Goal: Information Seeking & Learning: Learn about a topic

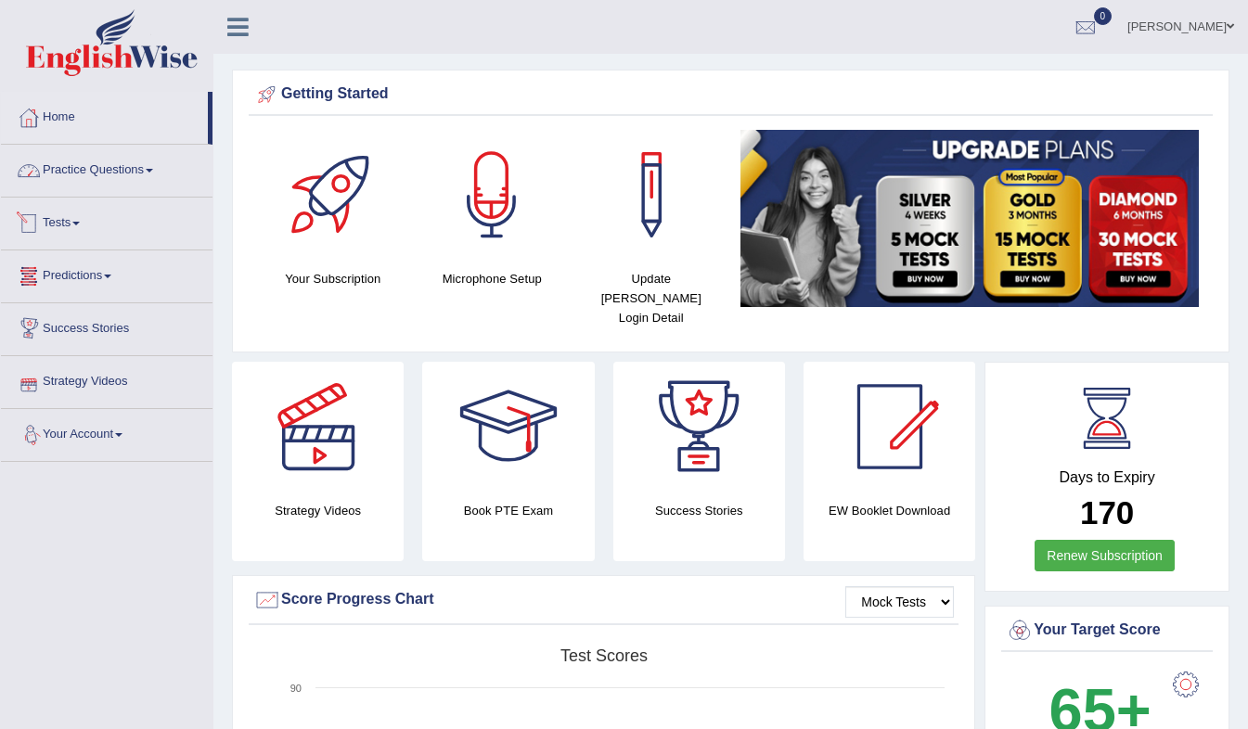
click at [134, 163] on link "Practice Questions" at bounding box center [107, 168] width 212 height 46
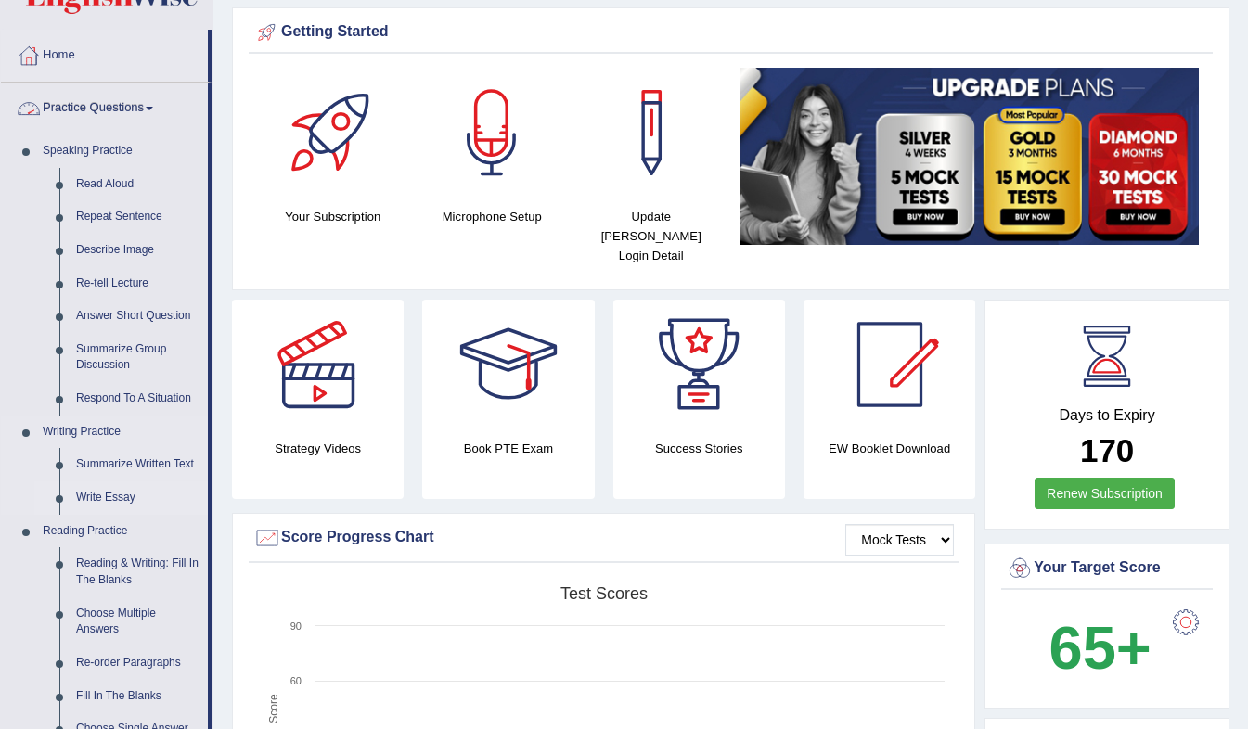
scroll to position [63, 0]
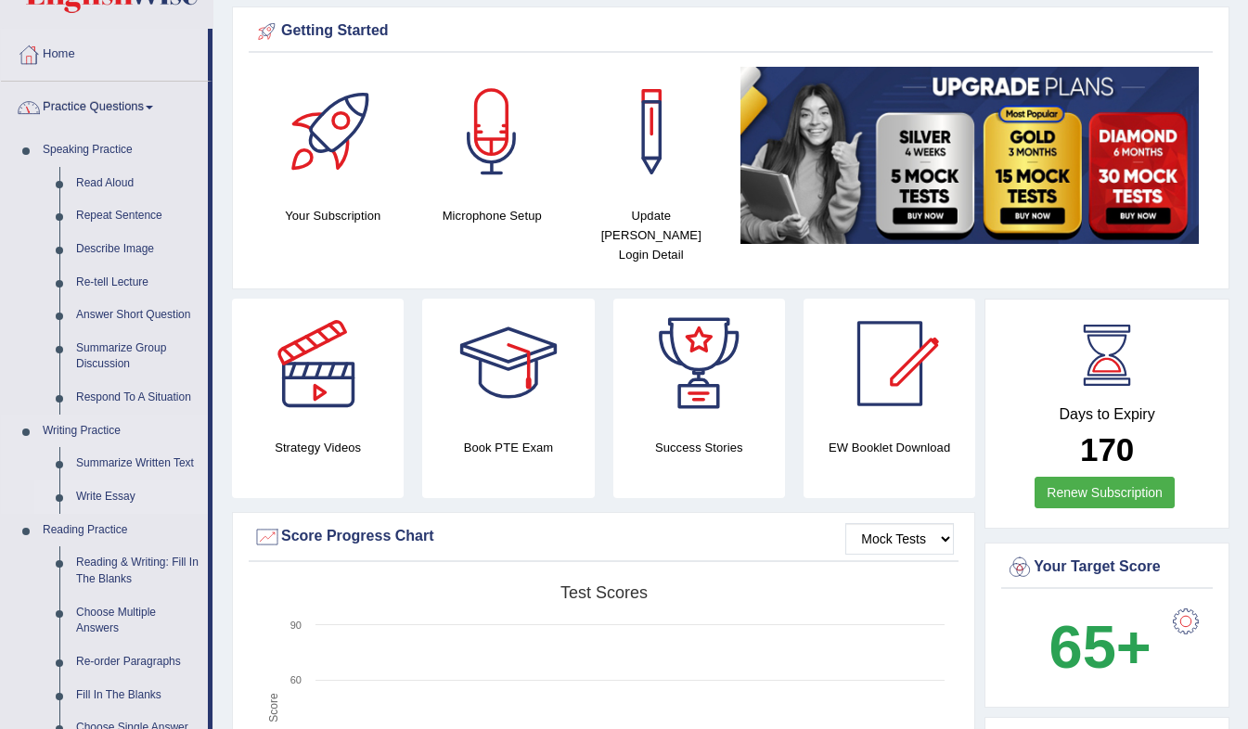
click at [98, 496] on link "Write Essay" at bounding box center [138, 497] width 140 height 33
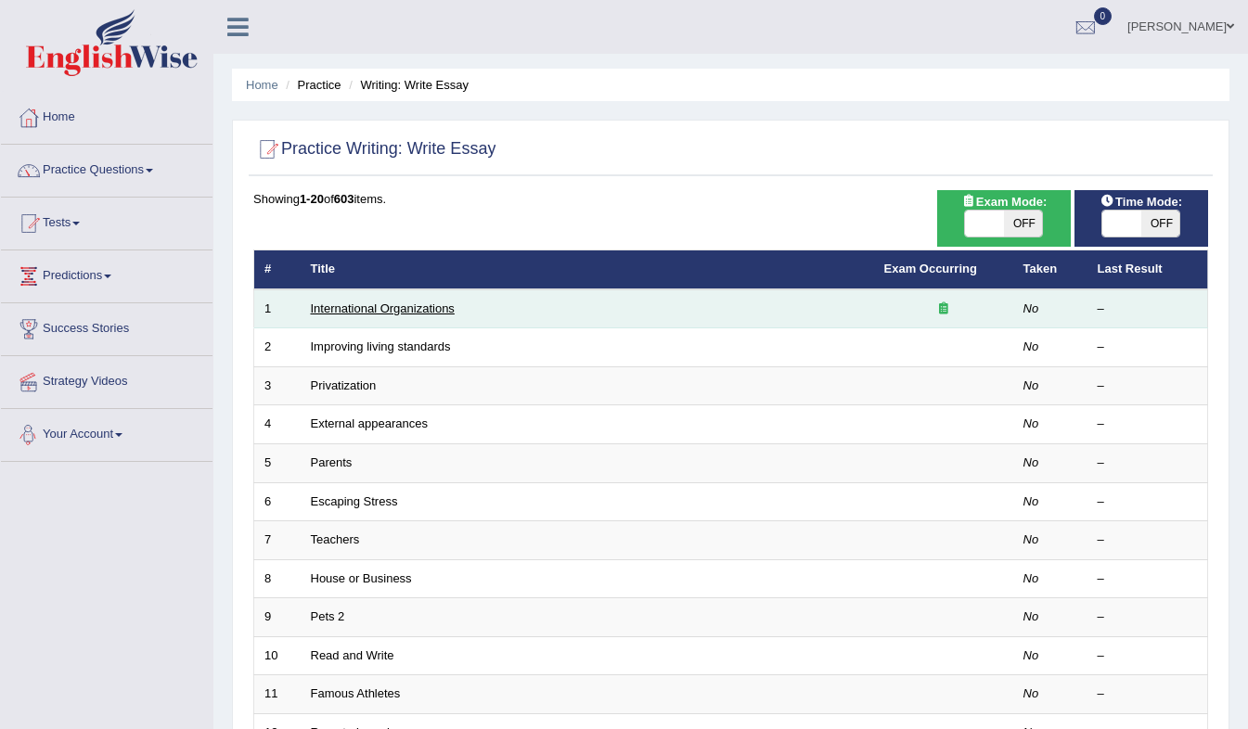
click at [353, 307] on link "International Organizations" at bounding box center [383, 308] width 144 height 14
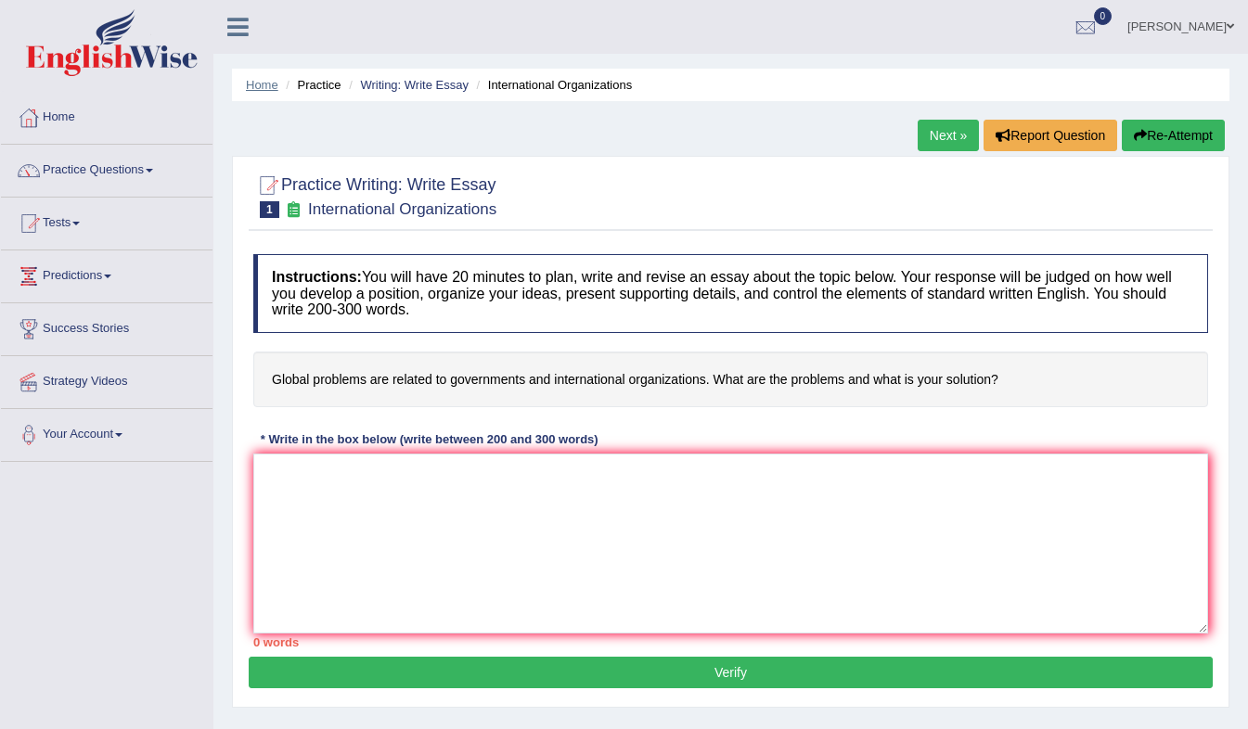
click at [267, 86] on link "Home" at bounding box center [262, 85] width 32 height 14
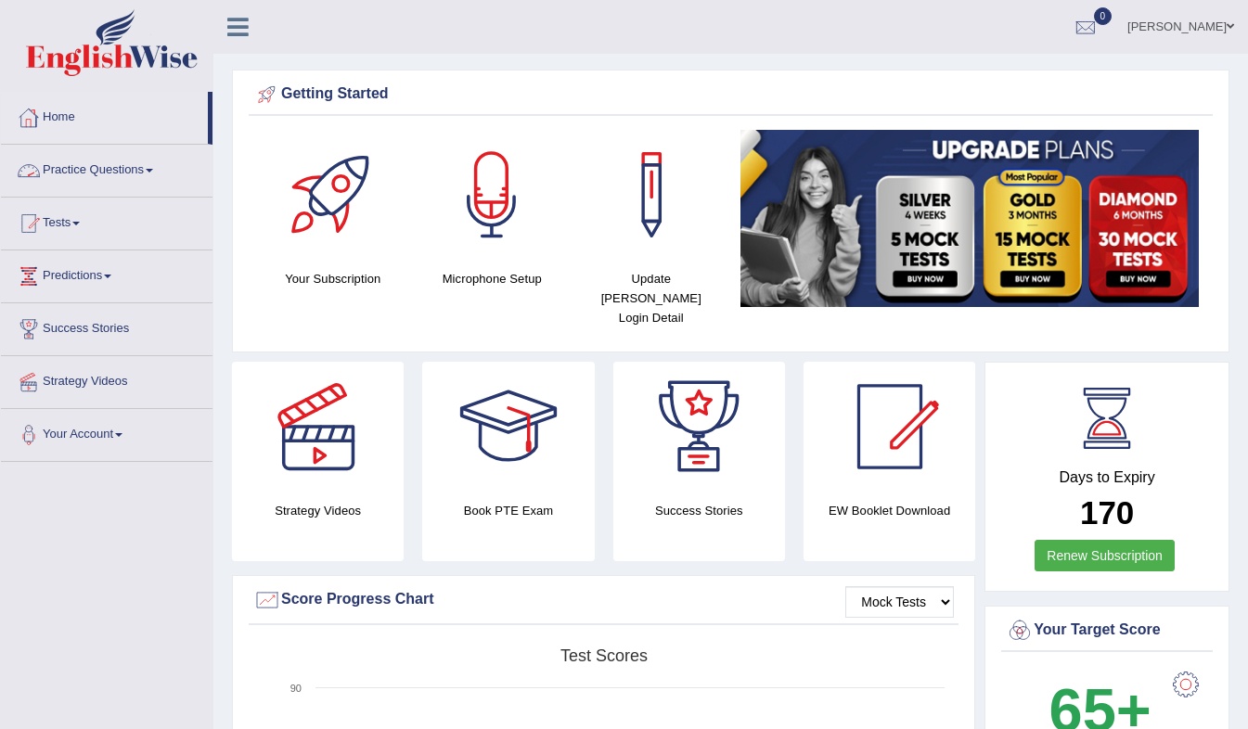
click at [114, 168] on link "Practice Questions" at bounding box center [107, 168] width 212 height 46
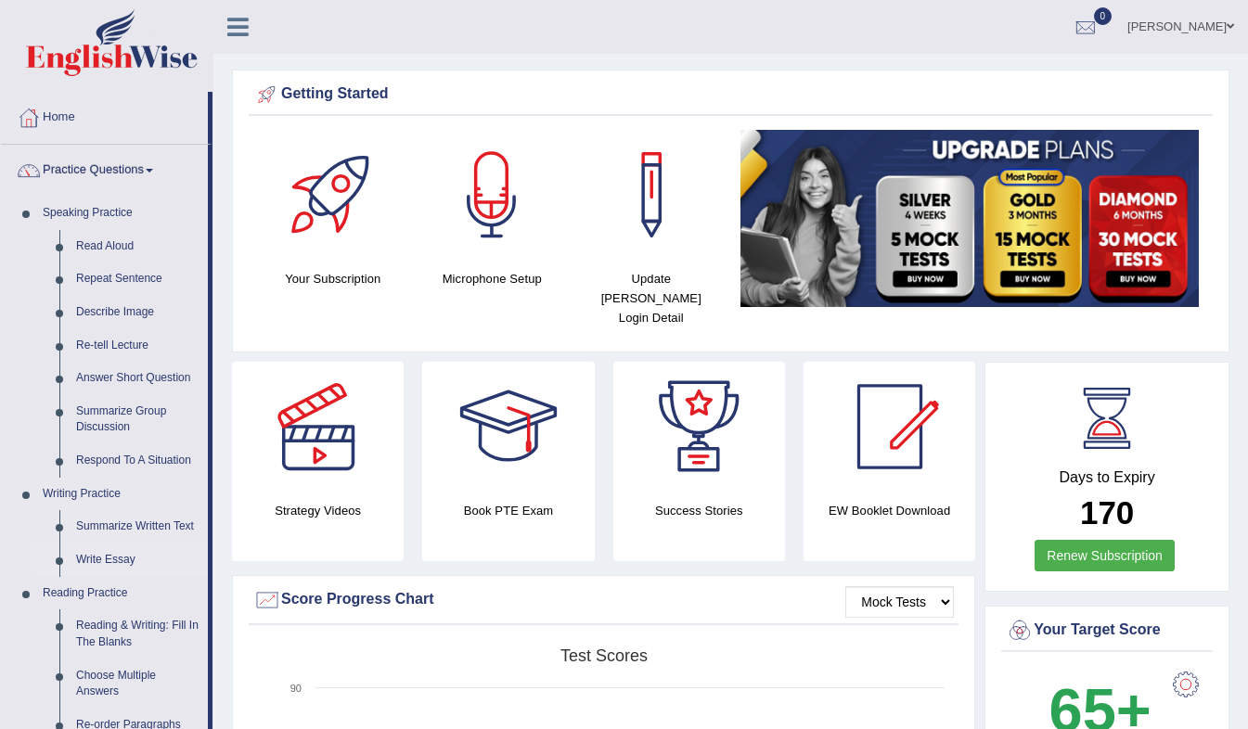
click at [115, 560] on link "Write Essay" at bounding box center [138, 560] width 140 height 33
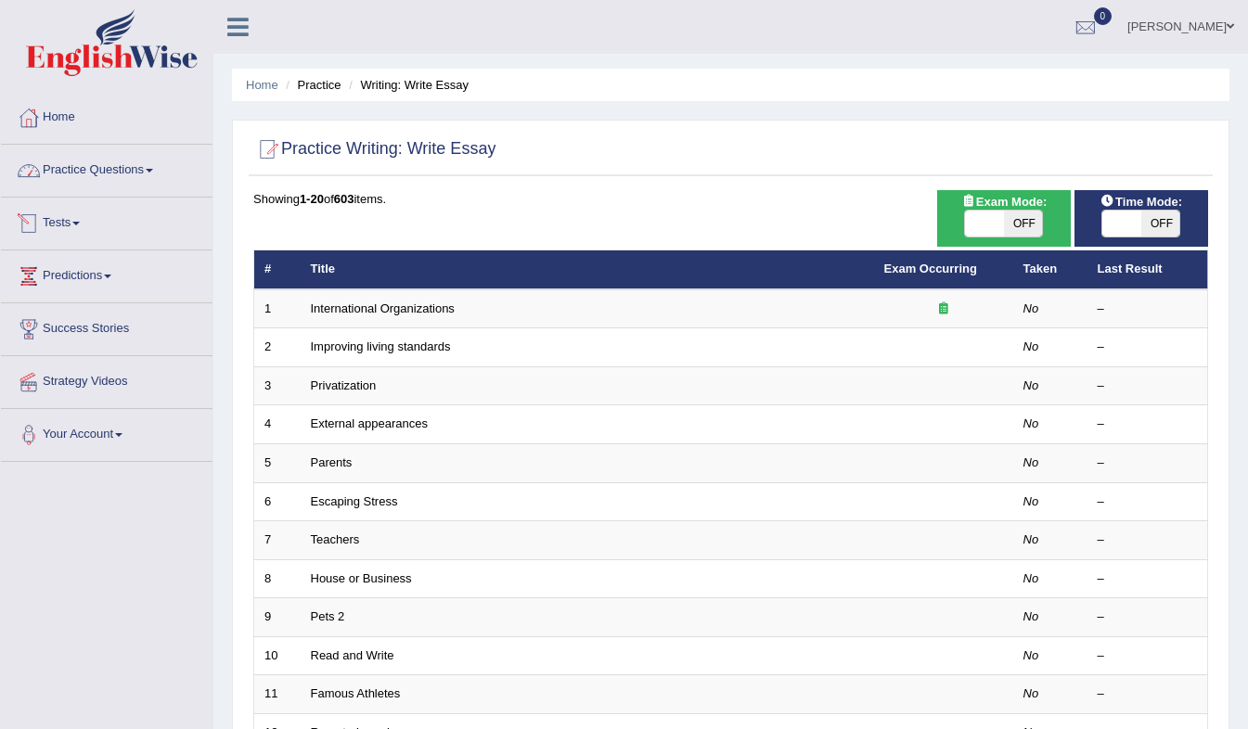
click at [108, 173] on link "Practice Questions" at bounding box center [107, 168] width 212 height 46
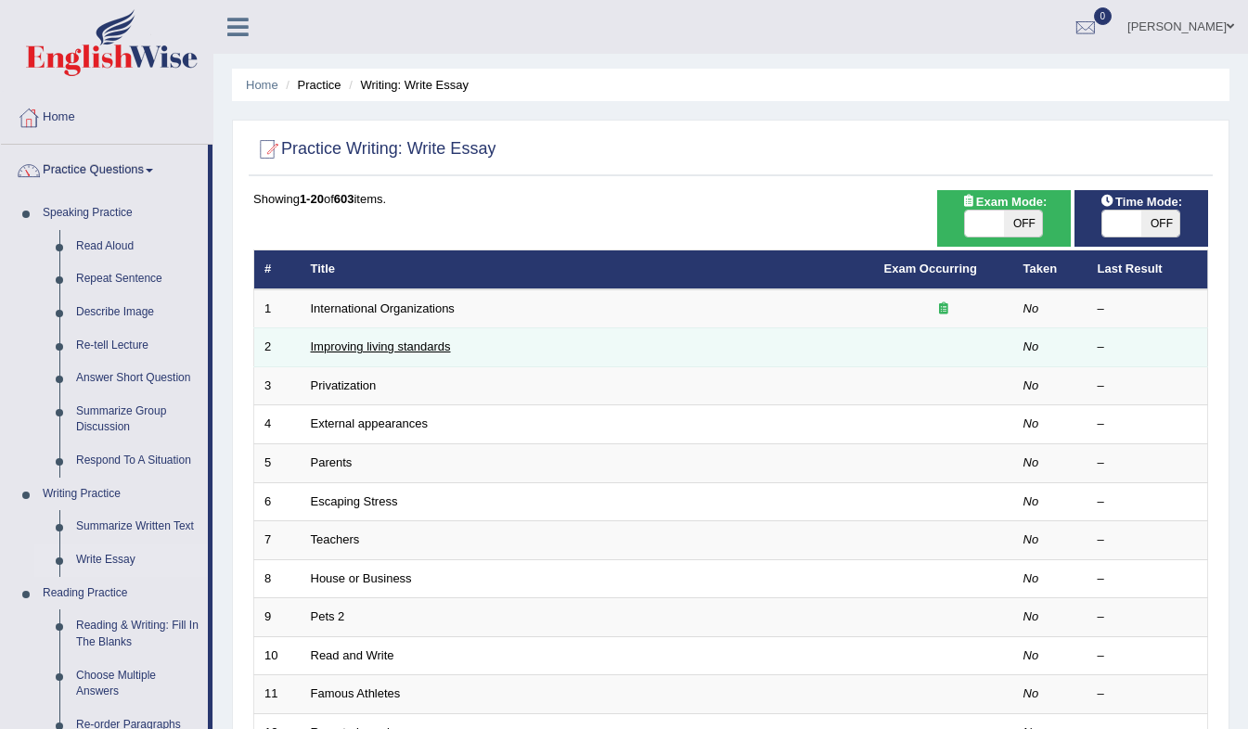
click at [394, 346] on link "Improving living standards" at bounding box center [381, 347] width 140 height 14
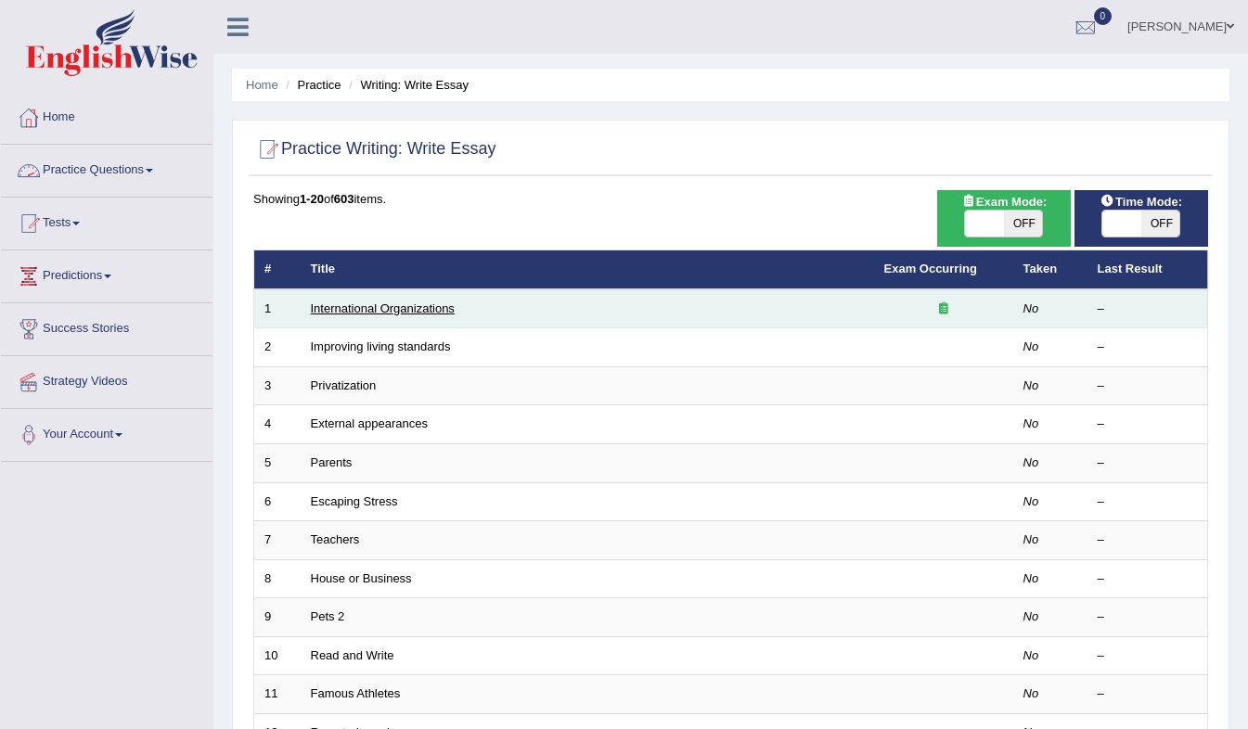
click at [394, 309] on link "International Organizations" at bounding box center [383, 308] width 144 height 14
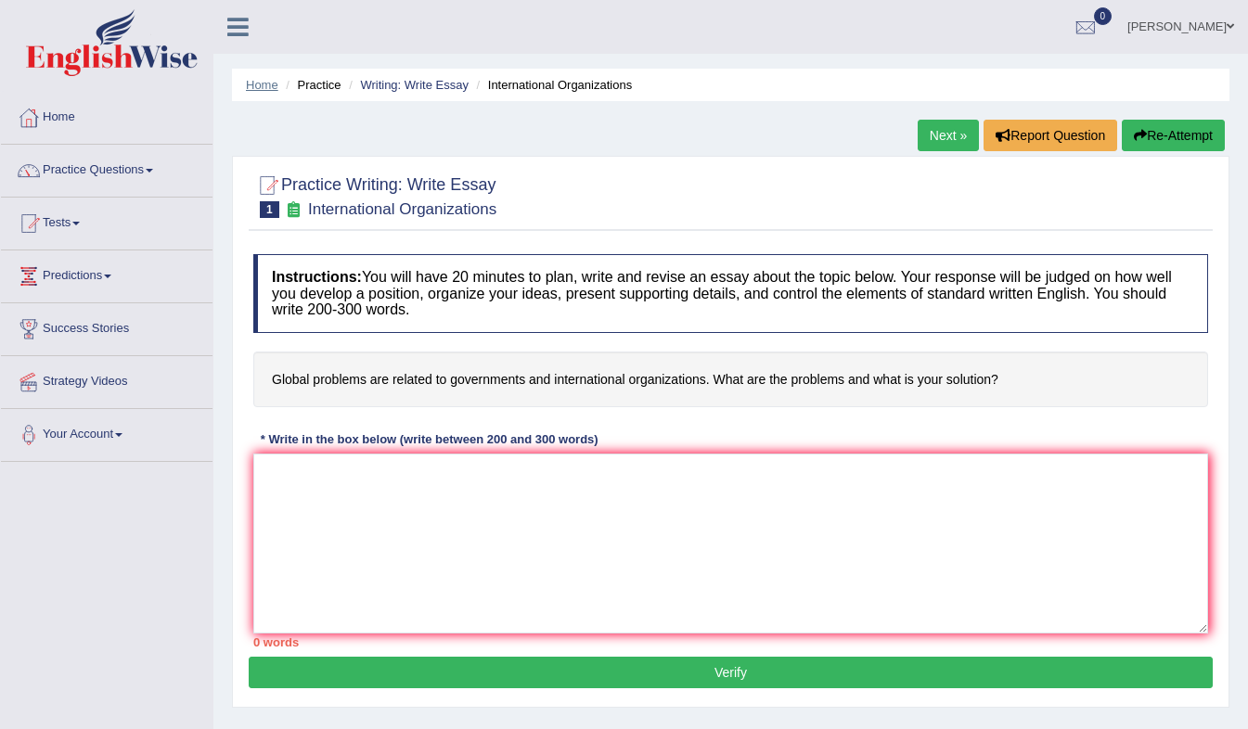
click at [269, 91] on link "Home" at bounding box center [262, 85] width 32 height 14
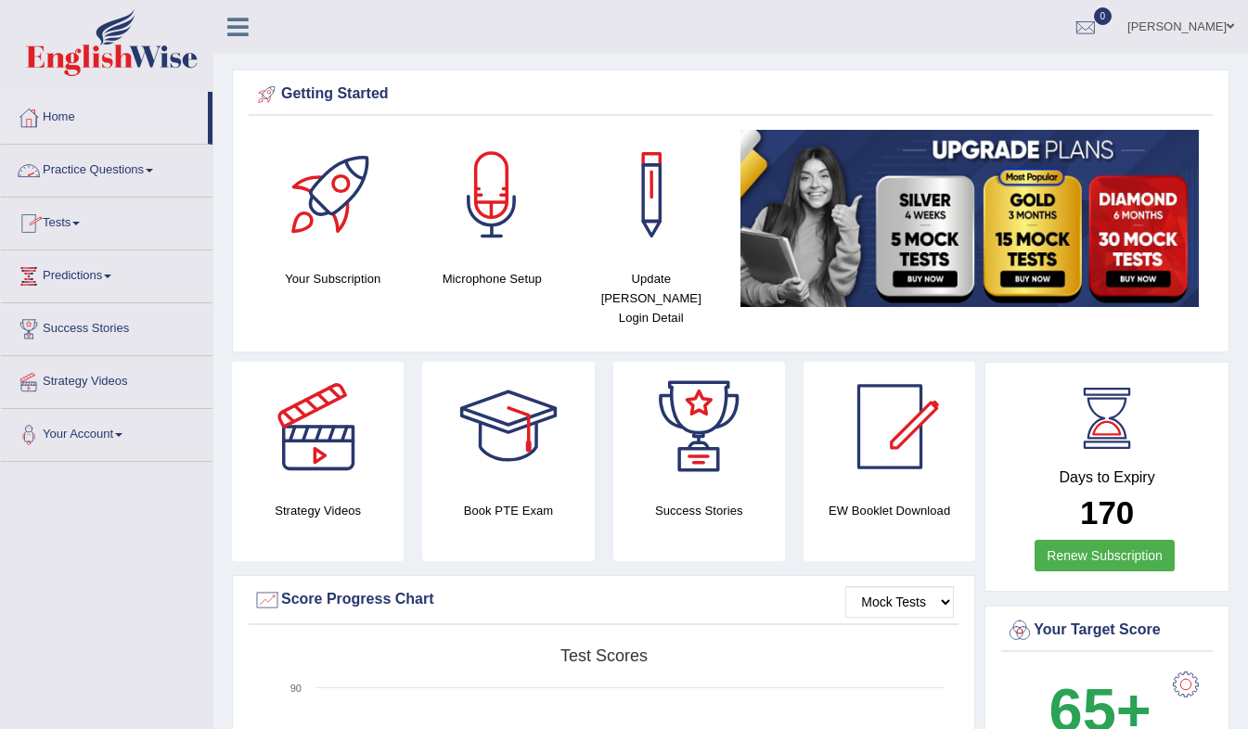
click at [117, 167] on link "Practice Questions" at bounding box center [107, 168] width 212 height 46
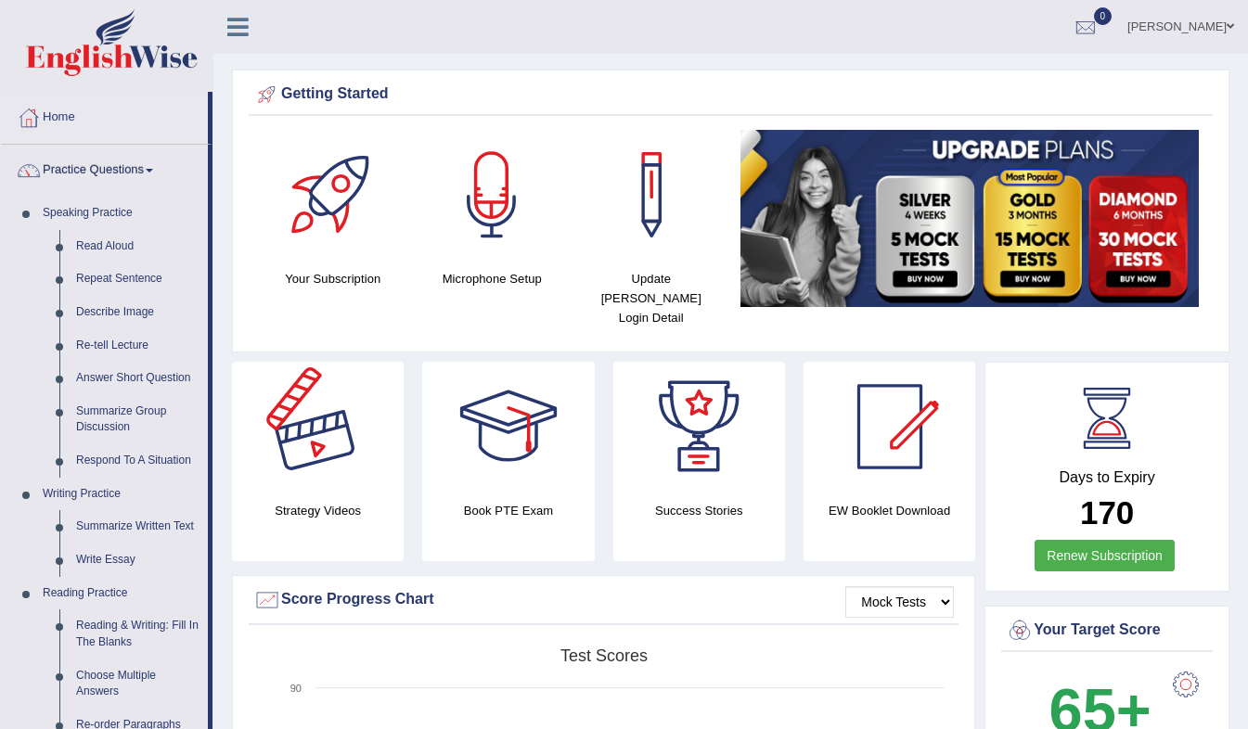
click at [301, 419] on div at bounding box center [318, 427] width 130 height 130
